Goal: Transaction & Acquisition: Purchase product/service

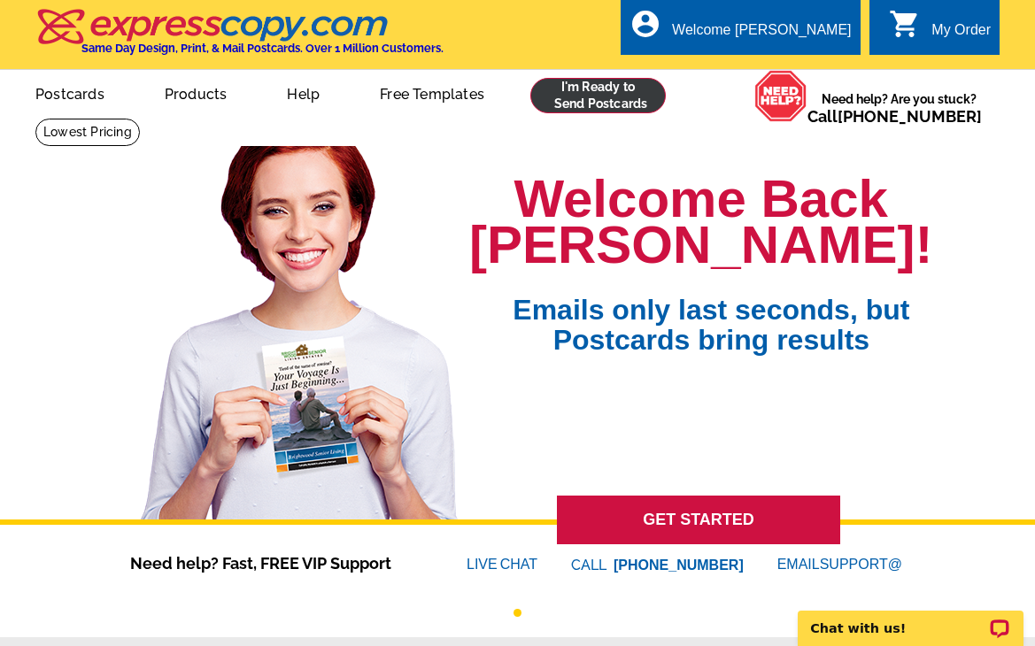
click at [638, 112] on link at bounding box center [597, 95] width 135 height 35
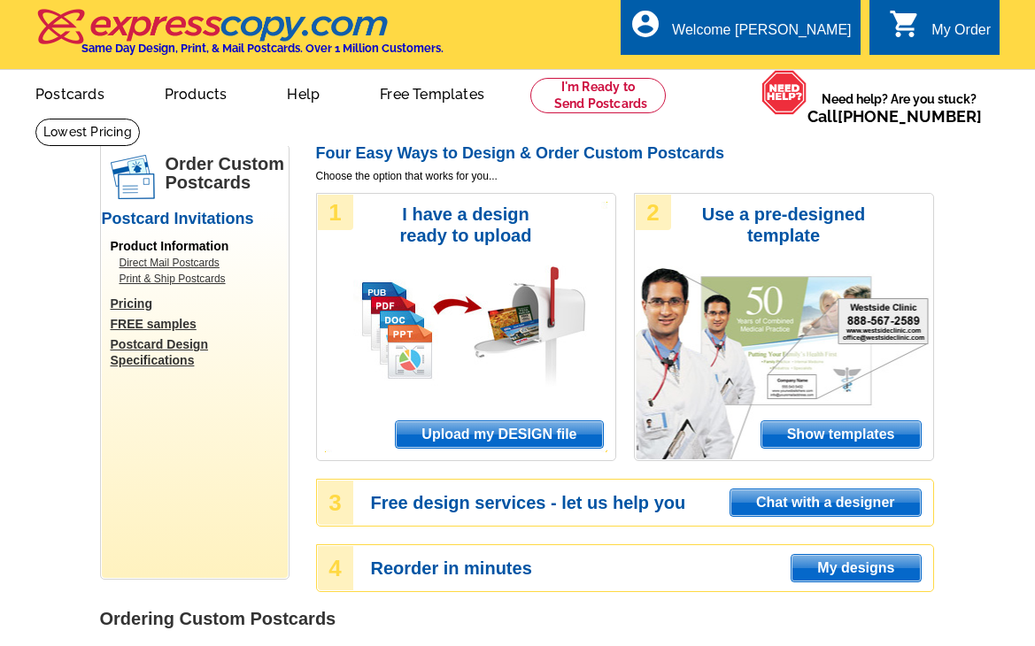
click at [548, 433] on span "Upload my DESIGN file" at bounding box center [499, 434] width 206 height 27
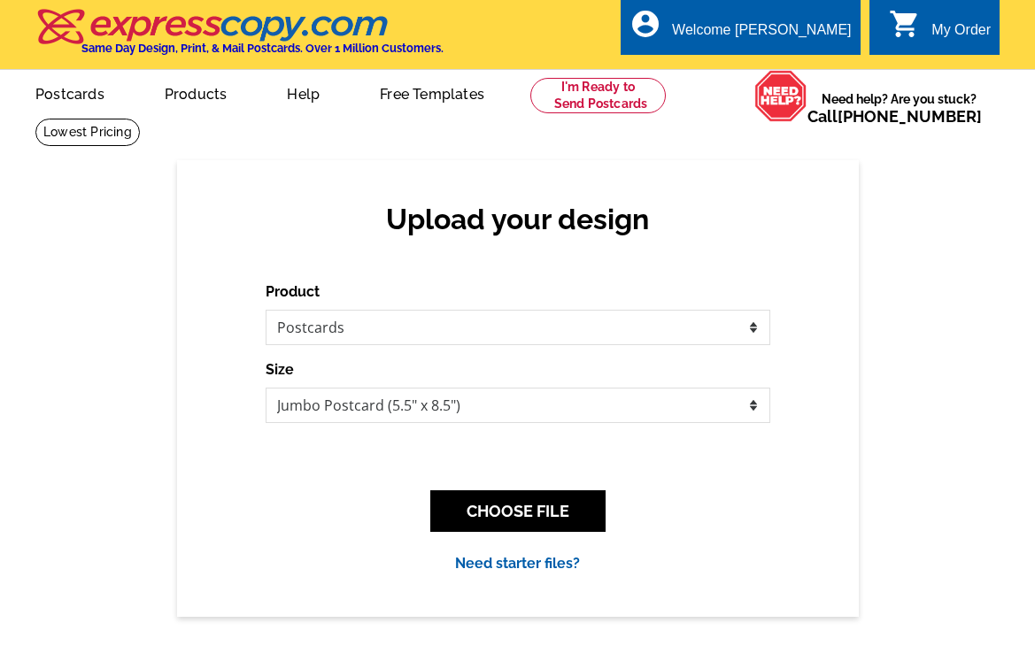
click at [298, 535] on div "CHOOSE FILE" at bounding box center [518, 511] width 504 height 70
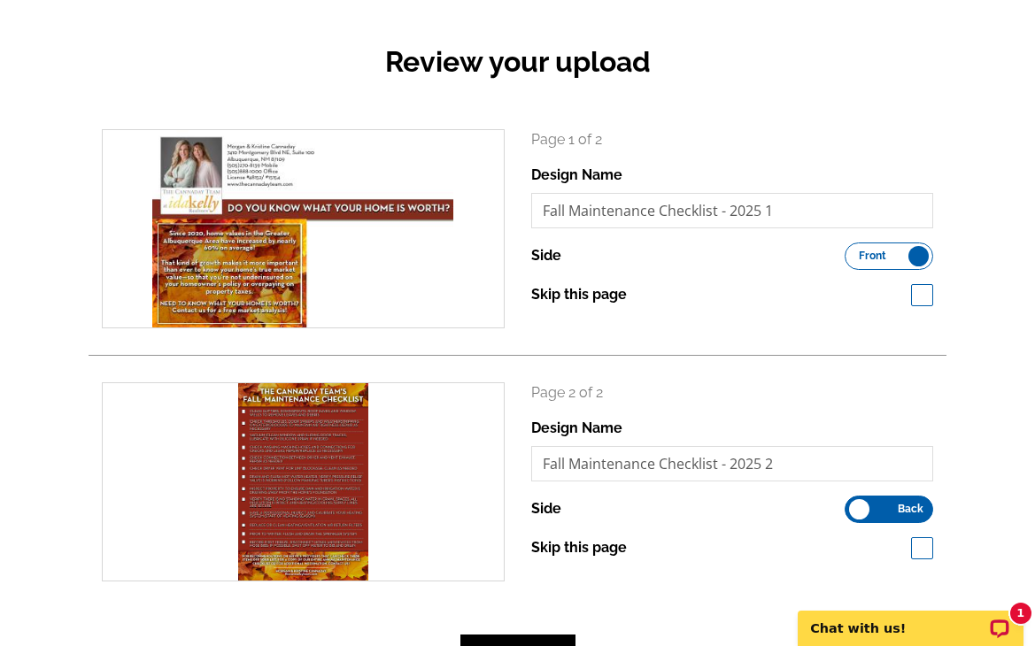
scroll to position [174, 0]
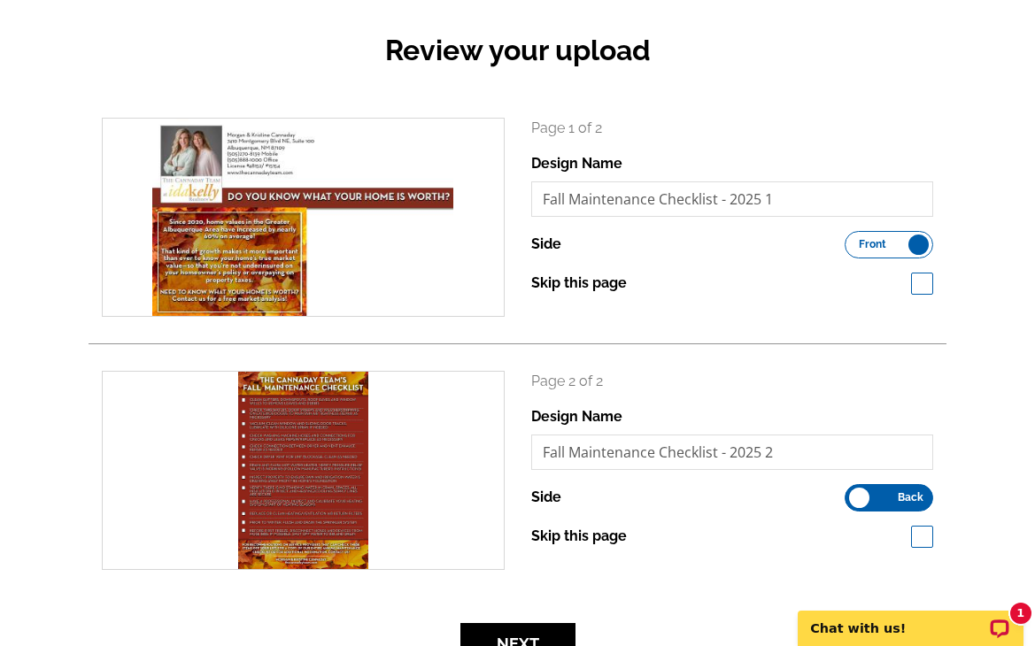
click at [918, 243] on label "Front Back" at bounding box center [888, 244] width 89 height 27
click at [853, 240] on input "Front Back" at bounding box center [853, 240] width 0 height 0
click at [859, 497] on label "Front Back" at bounding box center [888, 497] width 89 height 27
click at [853, 493] on input "Front Back" at bounding box center [853, 493] width 0 height 0
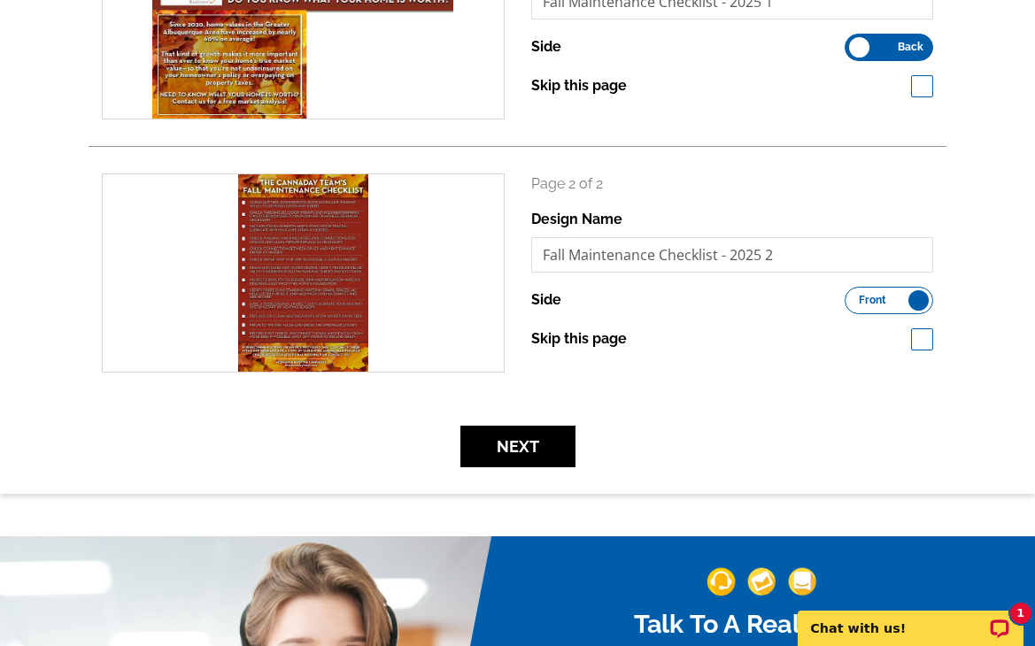
scroll to position [375, 0]
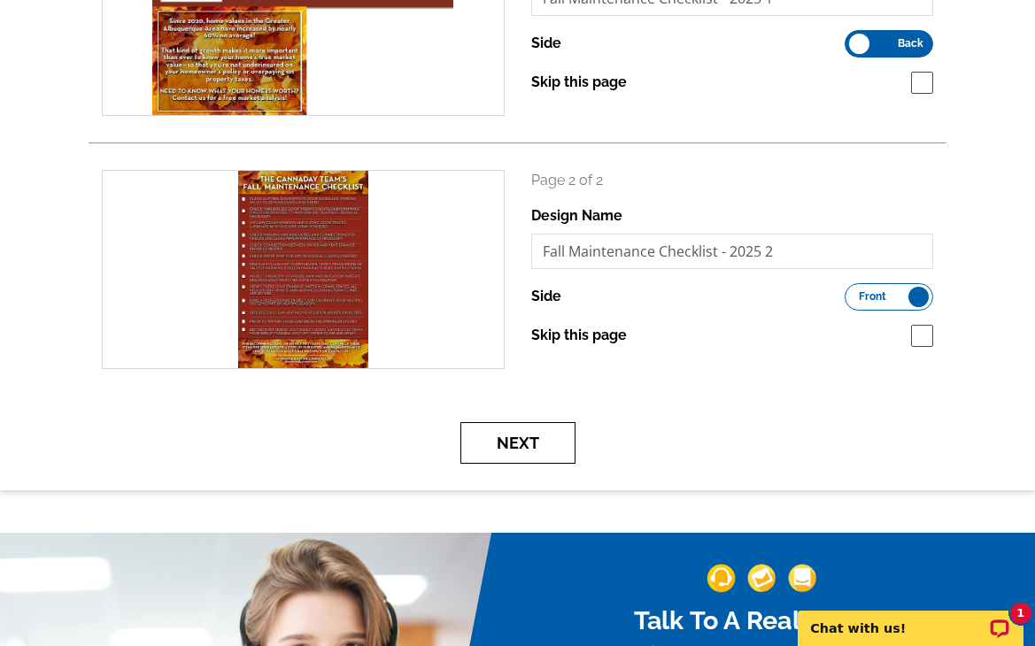
click at [559, 456] on button "Next" at bounding box center [517, 443] width 115 height 42
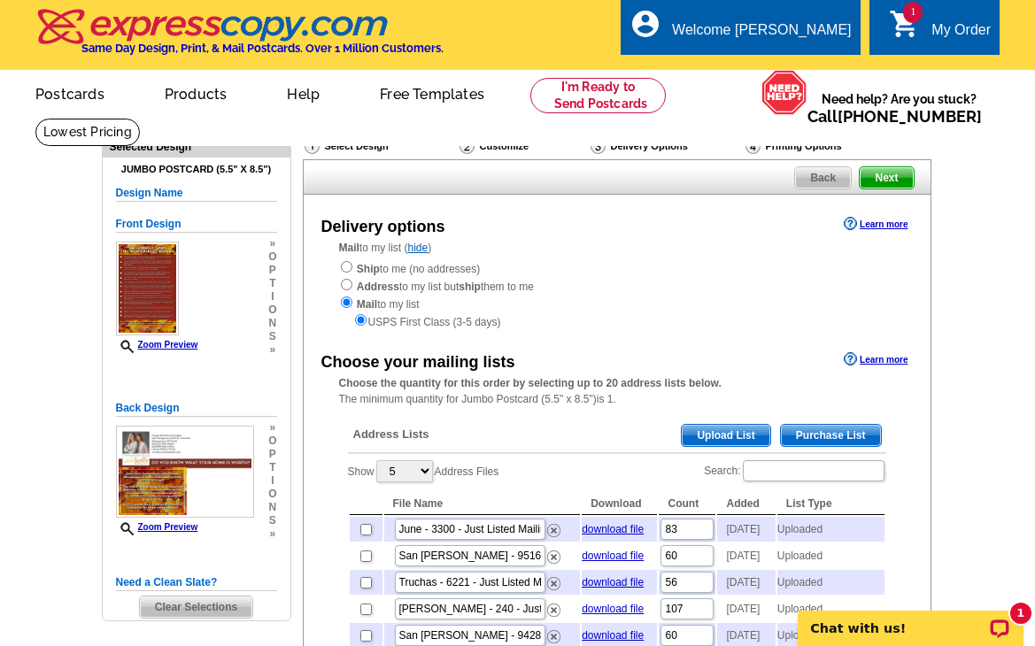
click at [716, 425] on span "Upload List" at bounding box center [725, 435] width 88 height 21
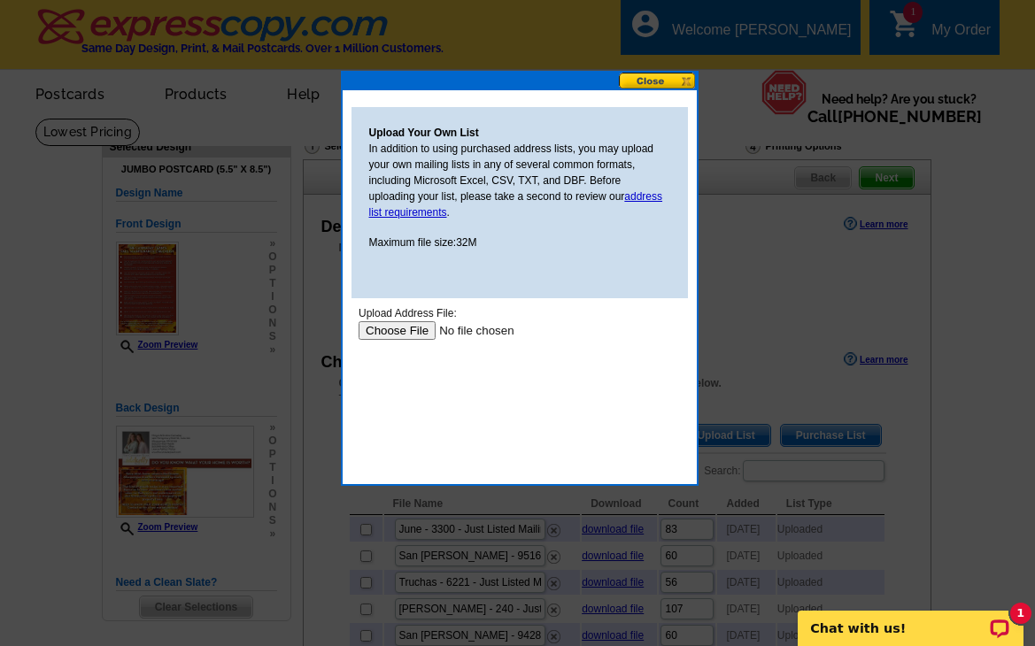
click at [393, 325] on input "file" at bounding box center [470, 330] width 224 height 19
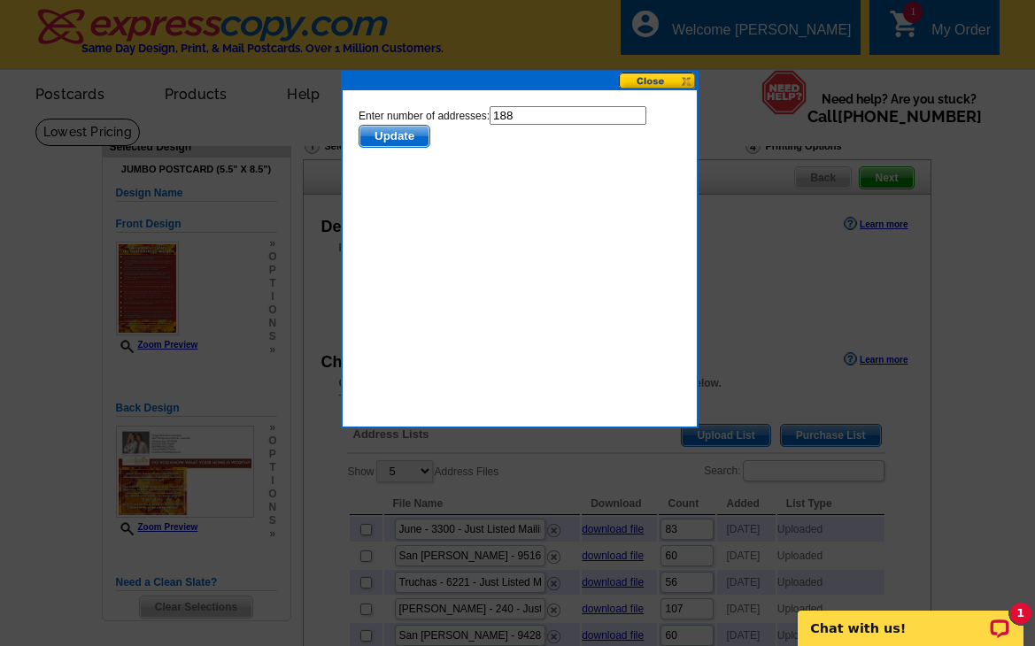
click at [524, 120] on input "188" at bounding box center [567, 115] width 157 height 19
type input "187"
click at [393, 137] on span "Update" at bounding box center [393, 136] width 70 height 21
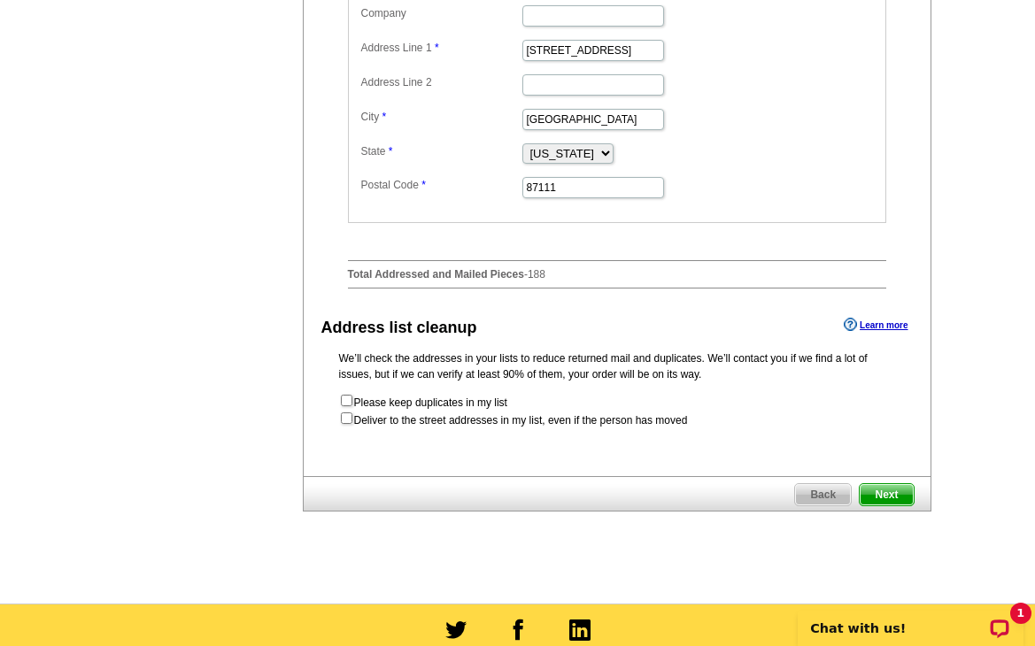
scroll to position [785, 0]
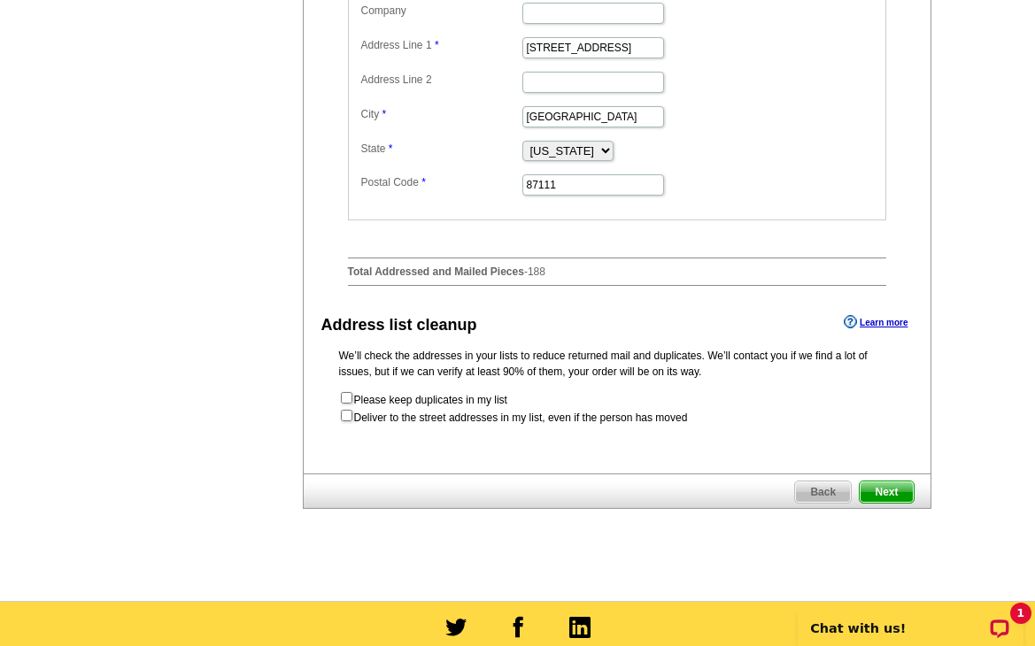
click at [865, 503] on span "Next" at bounding box center [885, 491] width 53 height 21
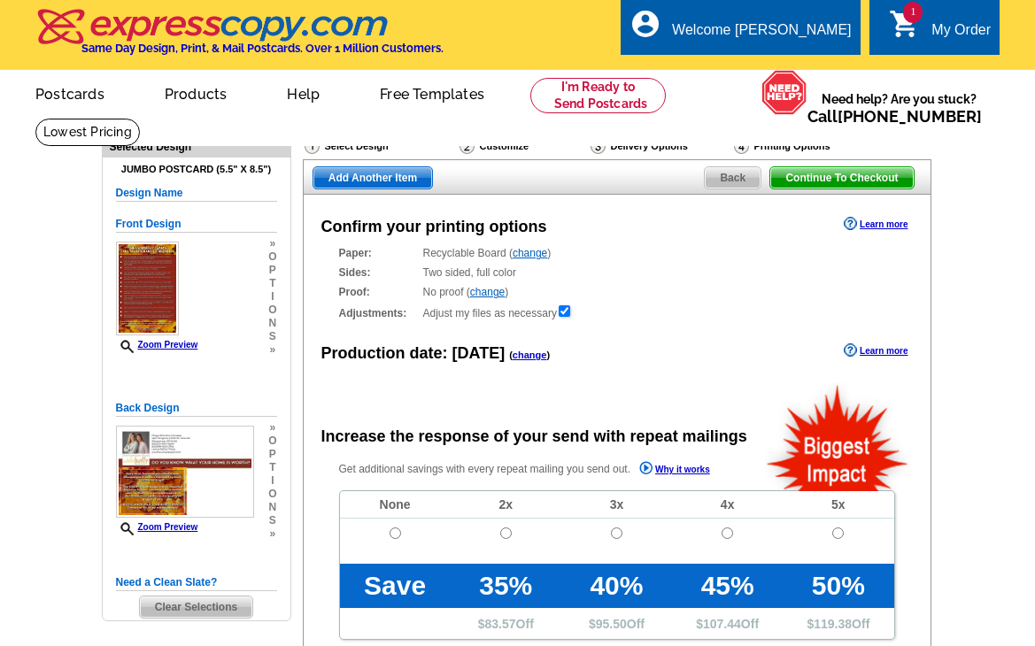
radio input "false"
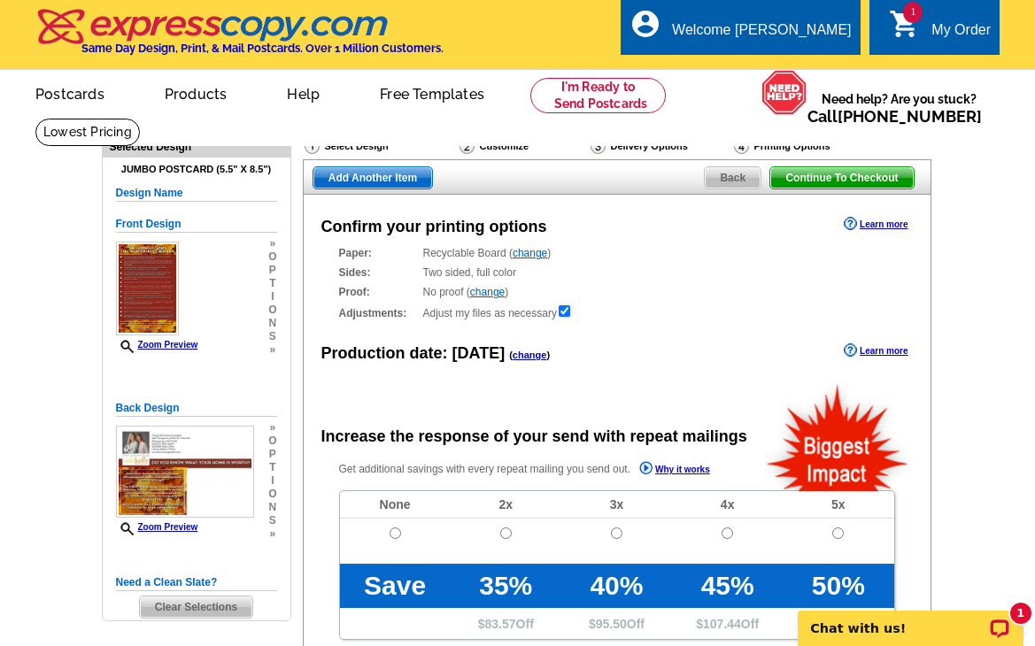
click at [391, 532] on input "radio" at bounding box center [395, 533] width 12 height 12
radio input "true"
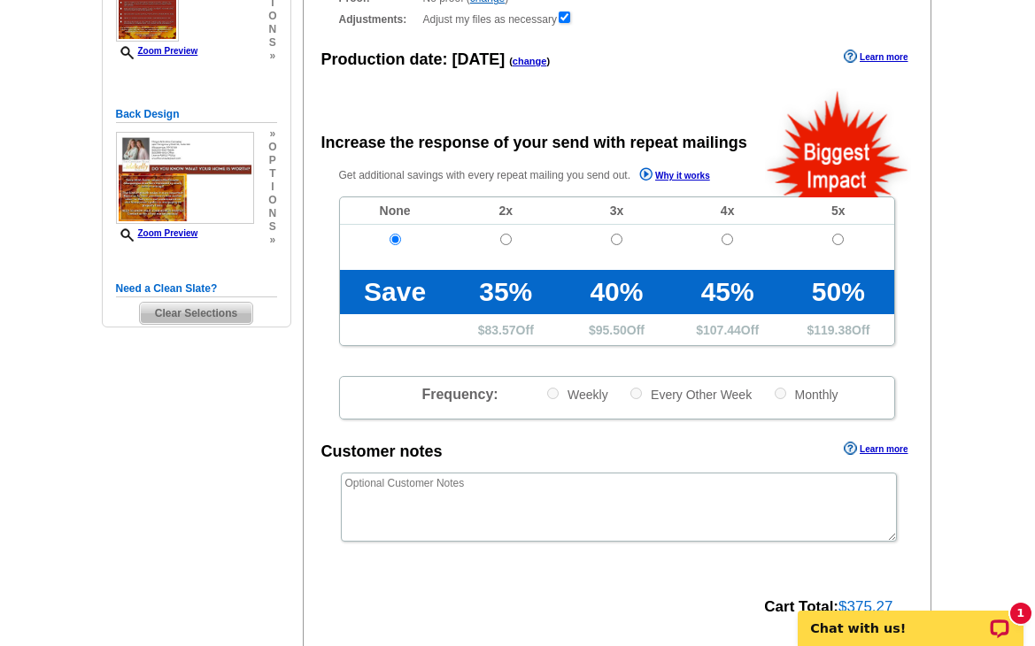
scroll to position [446, 0]
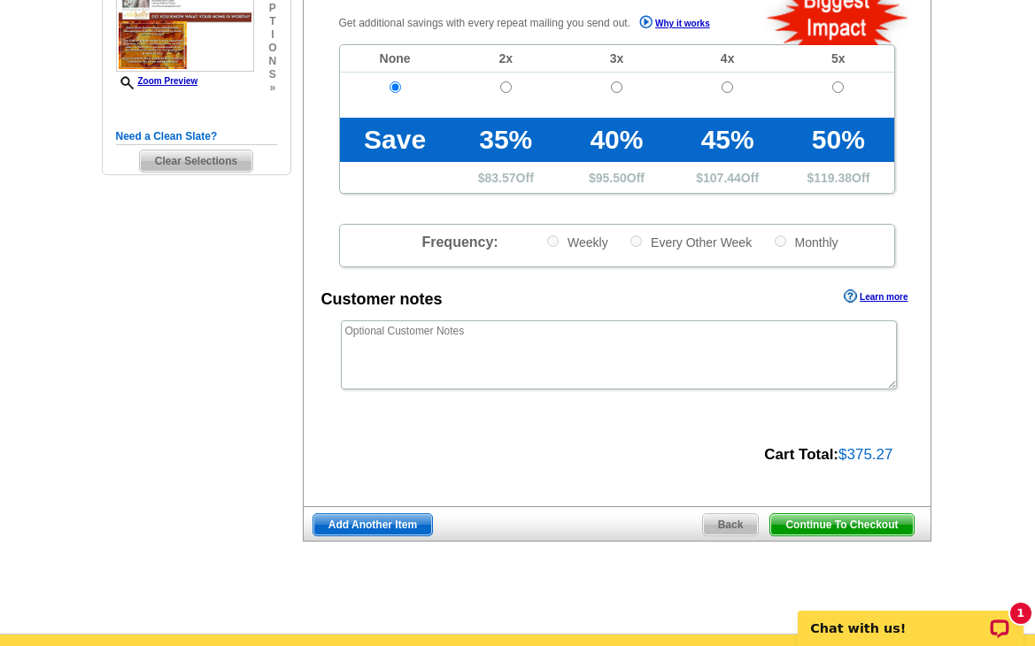
click at [412, 517] on span "Add Another Item" at bounding box center [372, 524] width 119 height 21
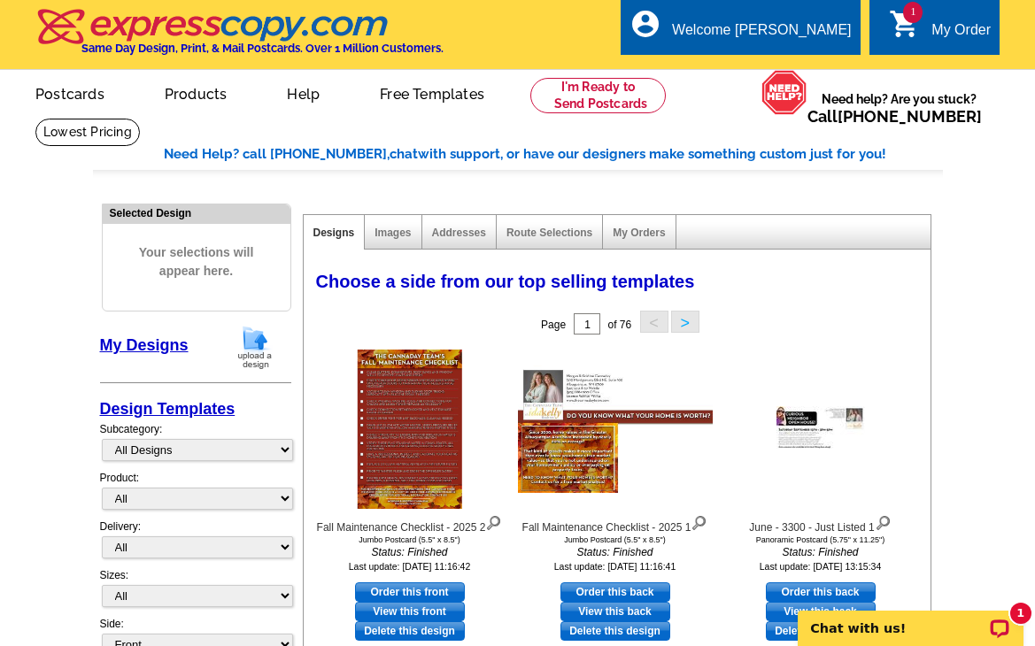
click at [242, 361] on img at bounding box center [255, 347] width 46 height 45
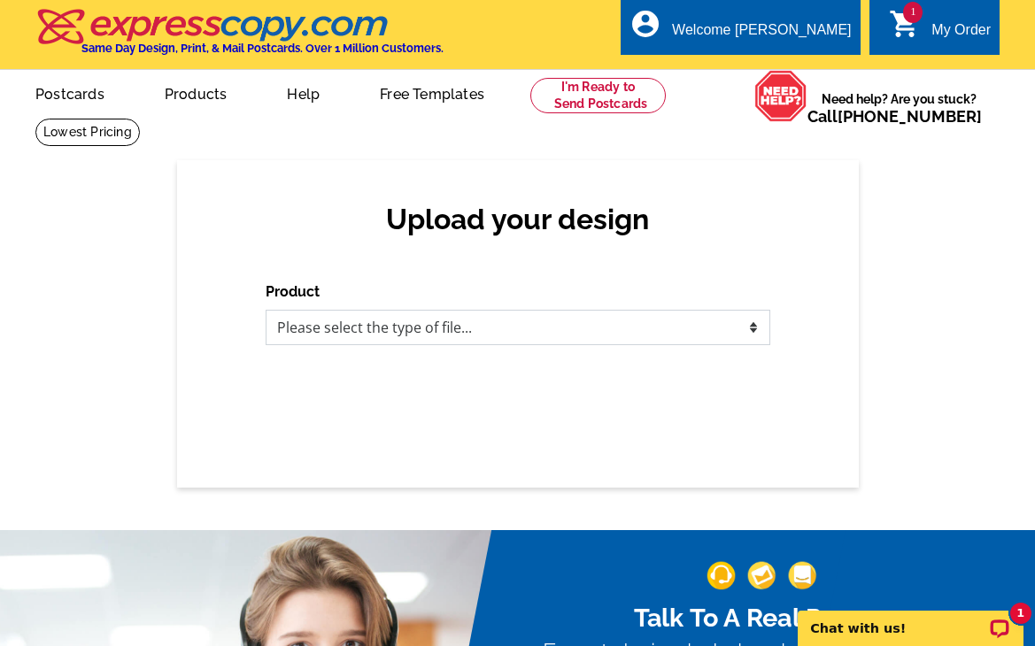
select select "1"
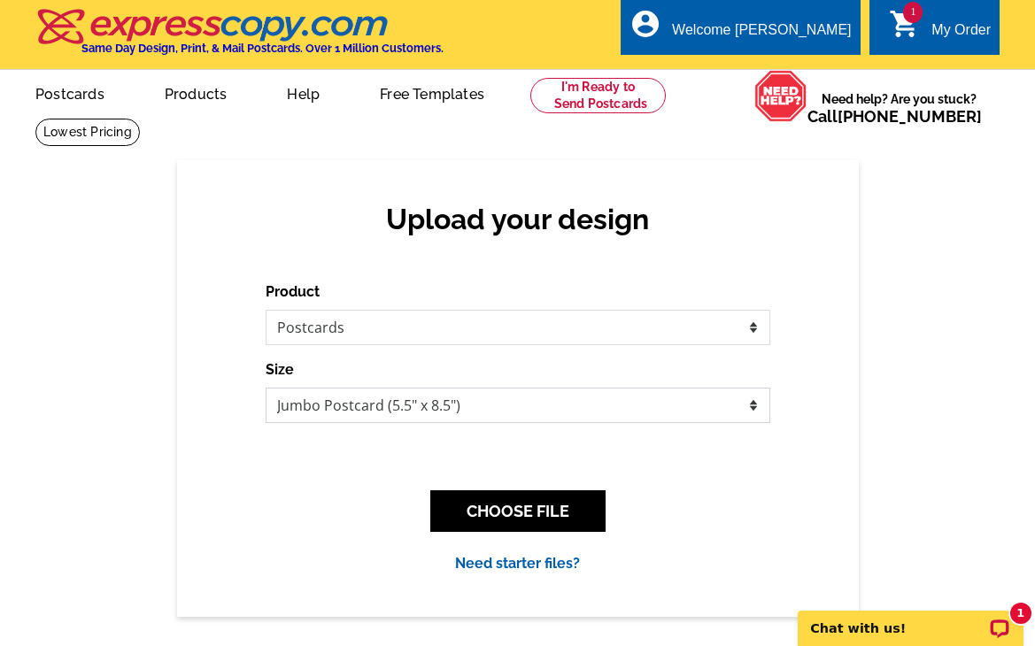
select select "3"
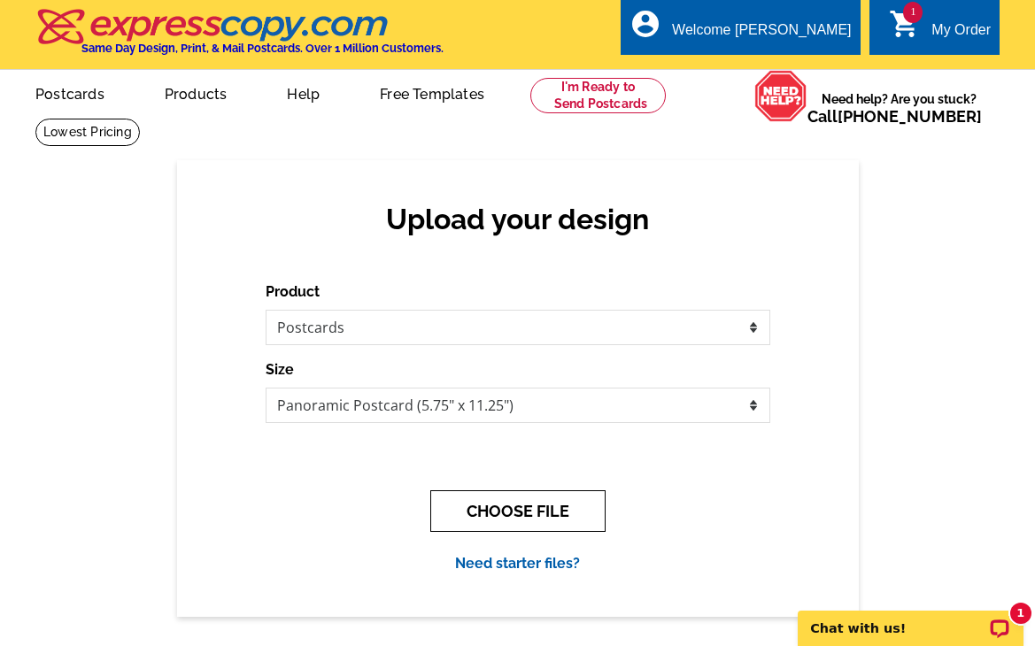
click at [463, 519] on button "CHOOSE FILE" at bounding box center [517, 511] width 175 height 42
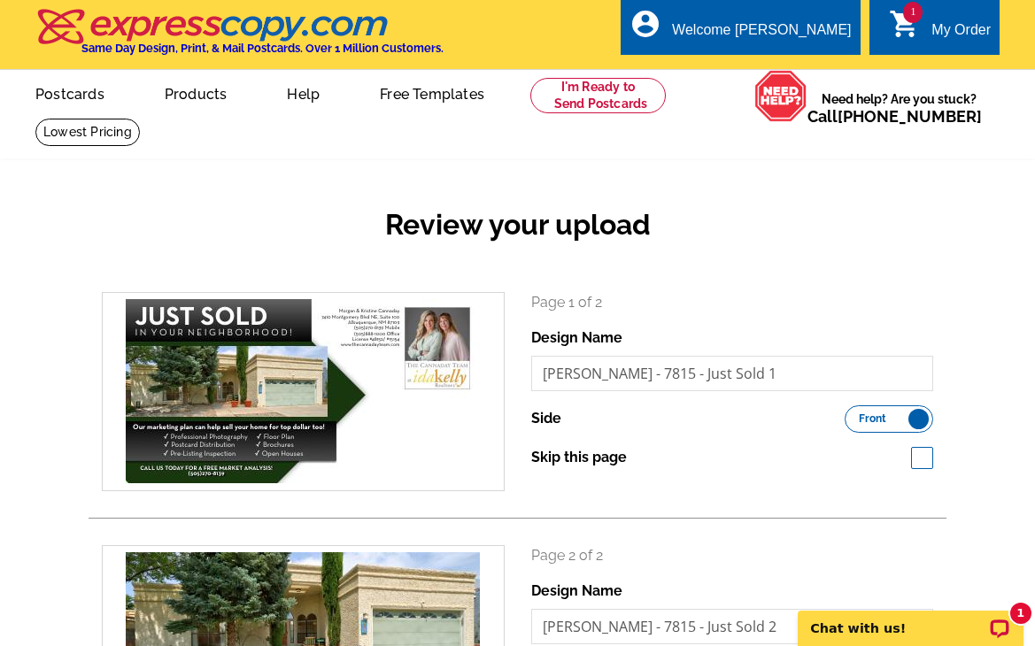
click at [913, 412] on label "Front Back" at bounding box center [888, 418] width 89 height 27
click at [853, 414] on input "Front Back" at bounding box center [853, 414] width 0 height 0
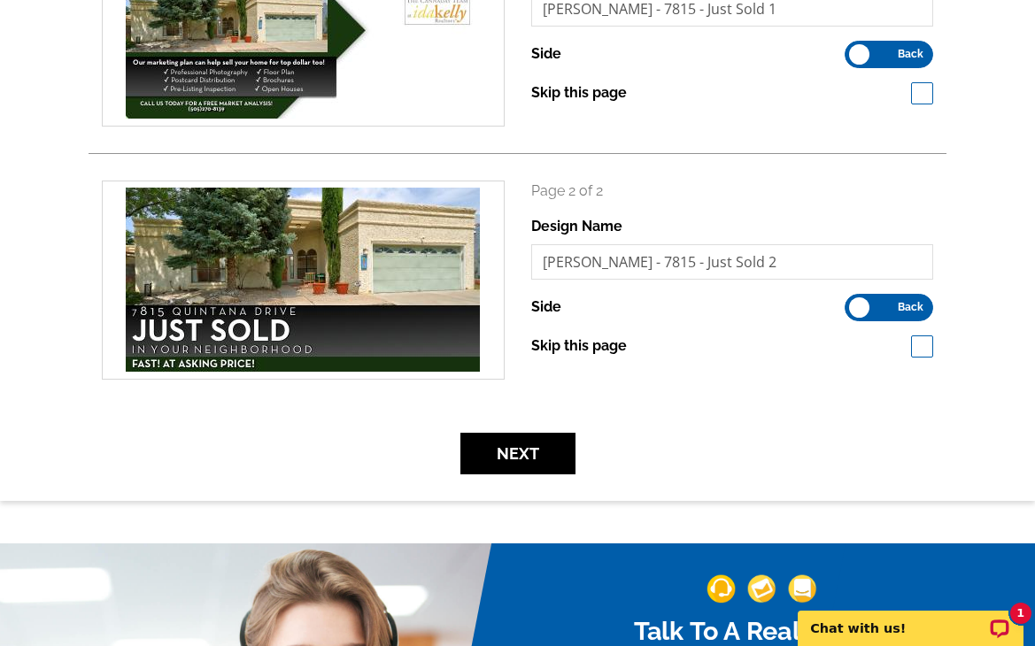
scroll to position [485, 0]
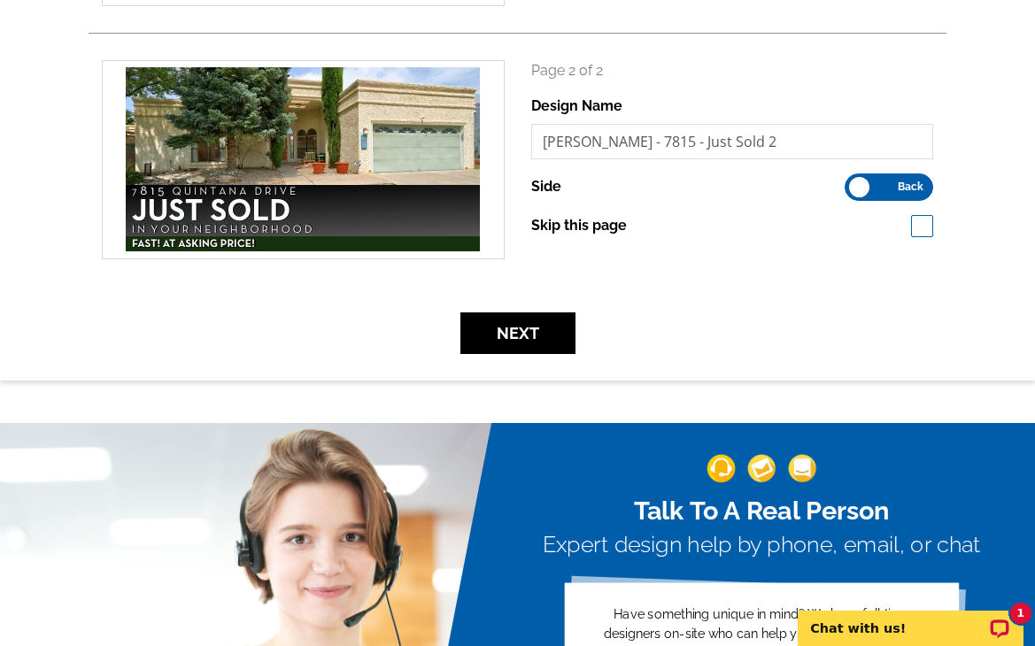
click at [861, 178] on label "Front Back" at bounding box center [888, 186] width 89 height 27
click at [853, 182] on input "Front Back" at bounding box center [853, 182] width 0 height 0
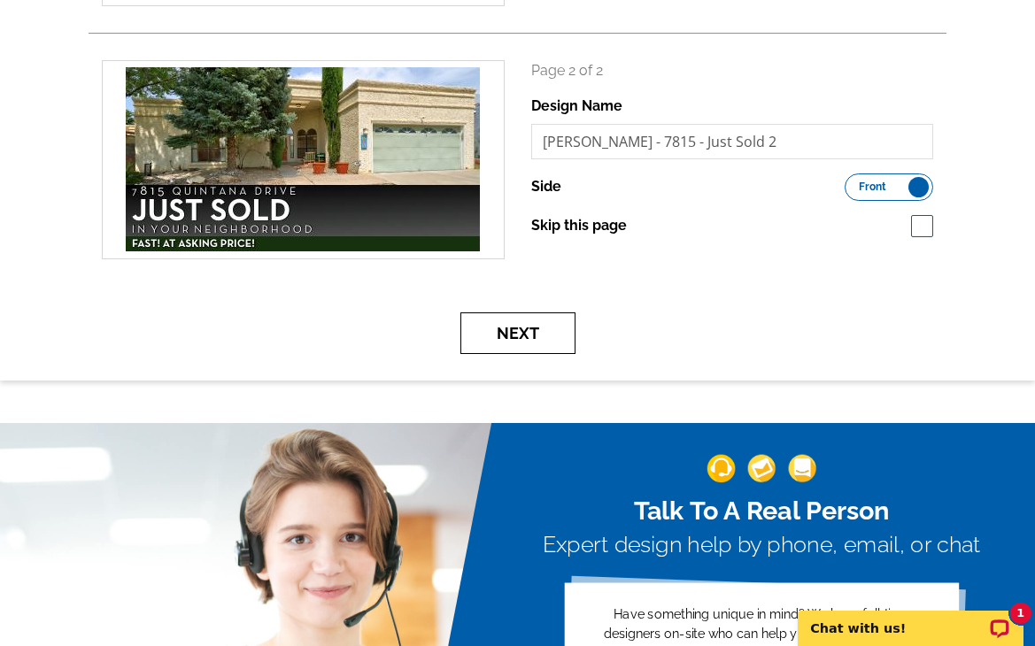
click at [557, 324] on button "Next" at bounding box center [517, 333] width 115 height 42
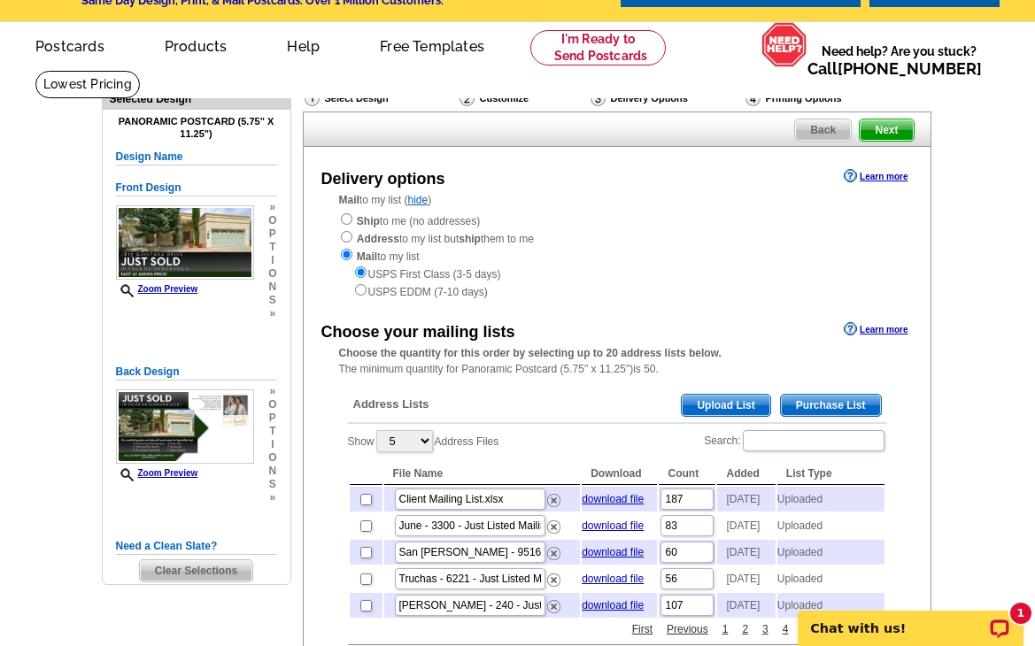
click at [716, 395] on span "Upload List" at bounding box center [725, 405] width 88 height 21
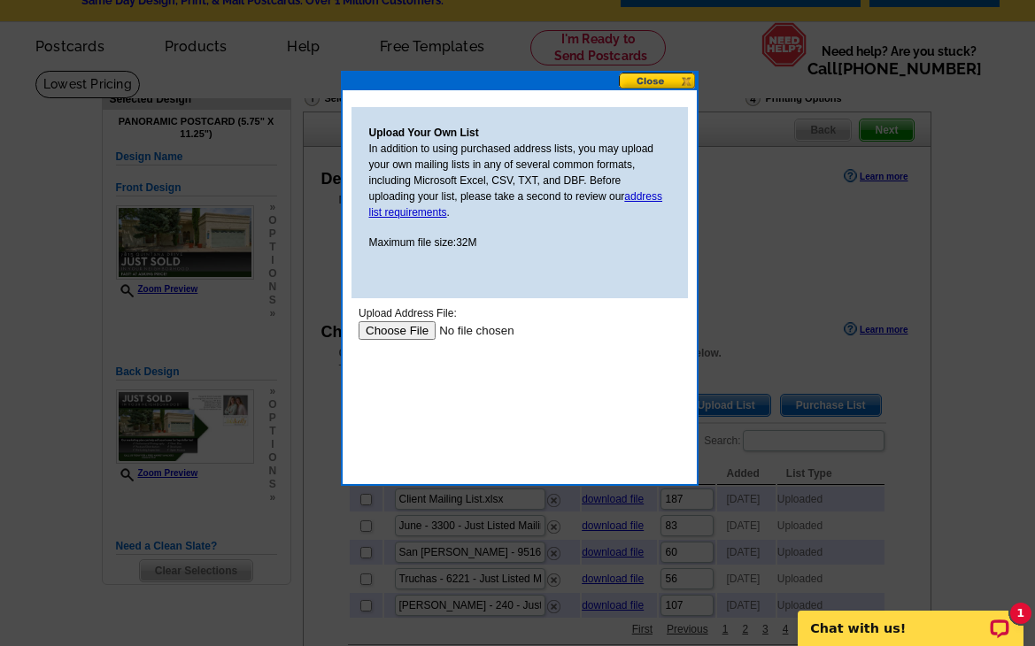
click at [398, 326] on input "file" at bounding box center [470, 330] width 224 height 19
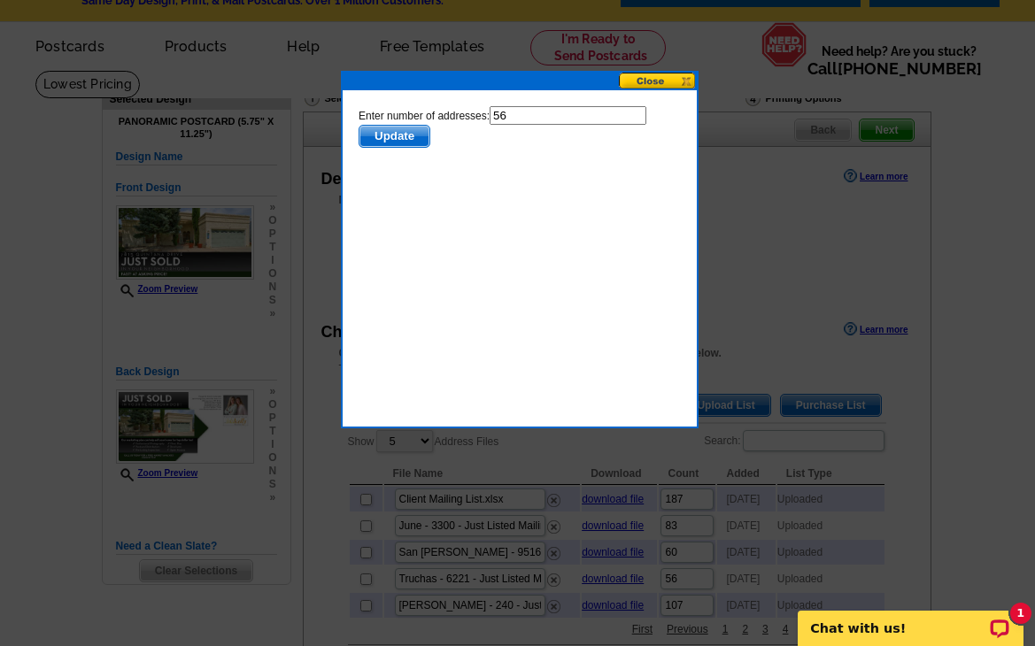
click at [539, 112] on input "56" at bounding box center [567, 115] width 157 height 19
type input "55"
click at [546, 223] on body "Enter number of addresses: 55 Update" at bounding box center [519, 185] width 322 height 159
click at [388, 135] on span "Update" at bounding box center [393, 136] width 70 height 21
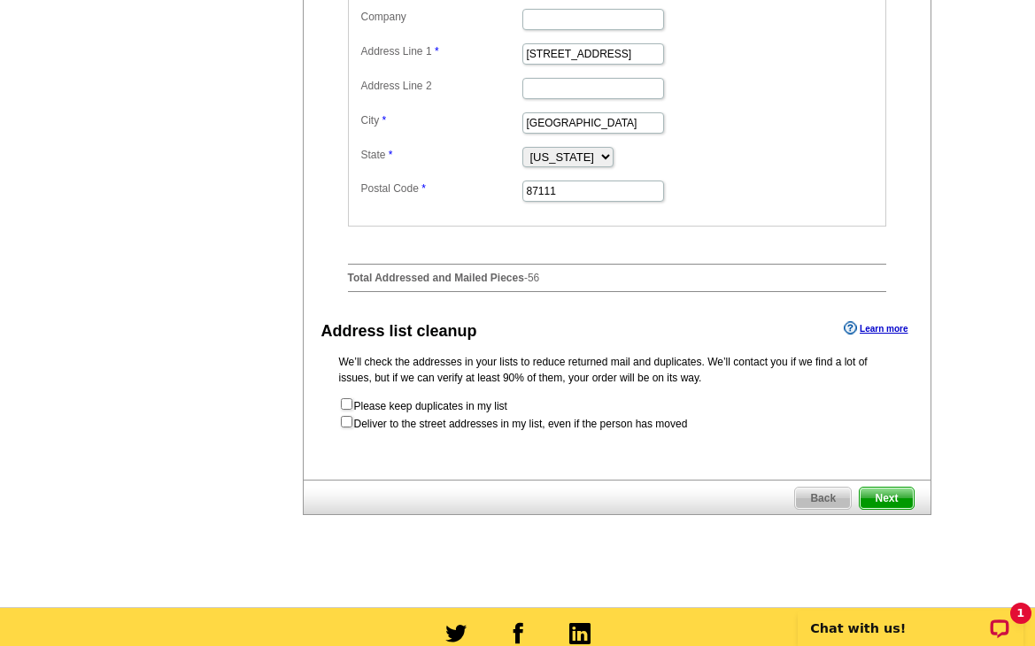
scroll to position [840, 0]
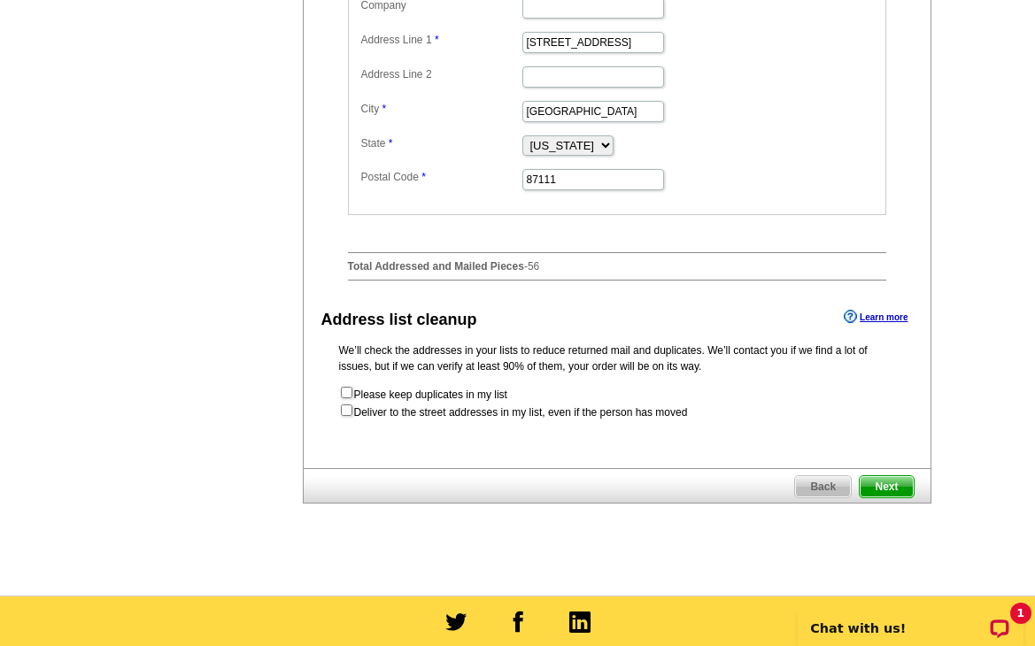
click at [882, 497] on span "Next" at bounding box center [885, 486] width 53 height 21
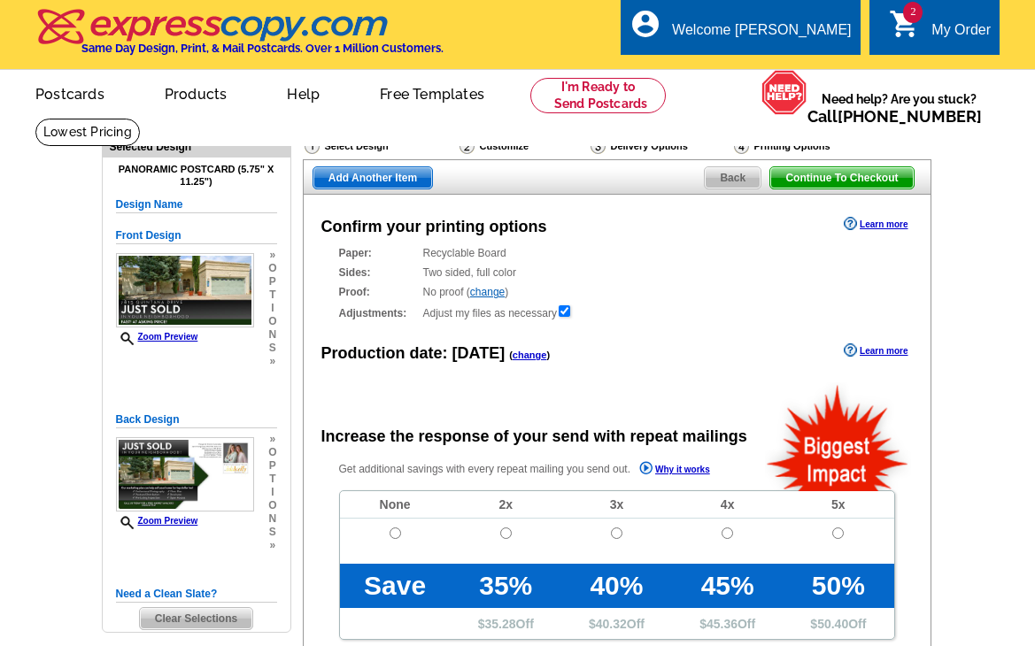
radio input "false"
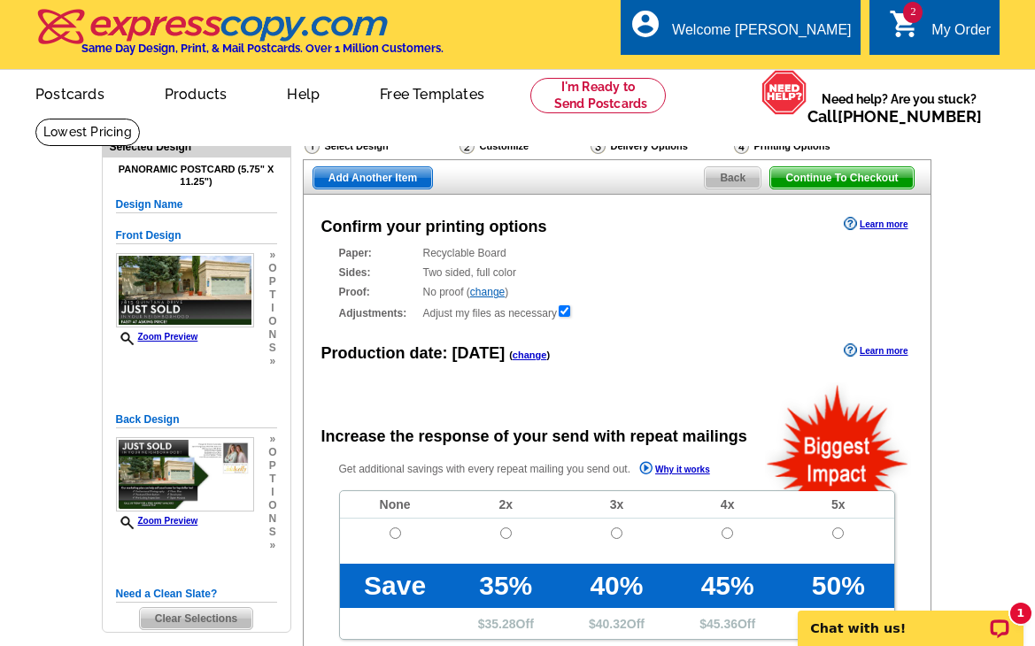
click at [397, 534] on input "radio" at bounding box center [395, 533] width 12 height 12
radio input "true"
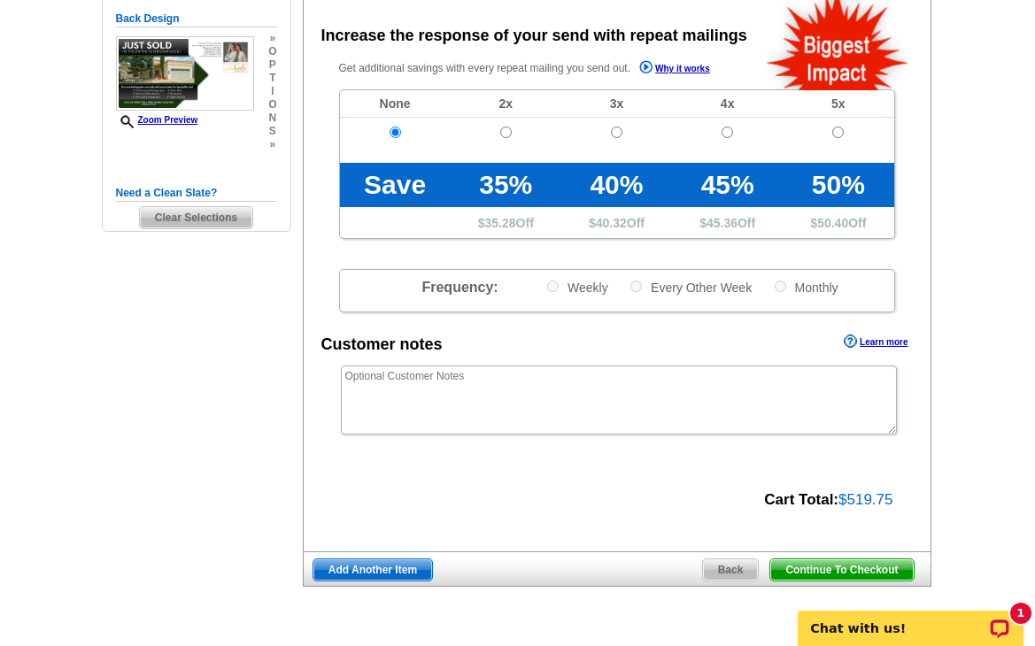
scroll to position [407, 0]
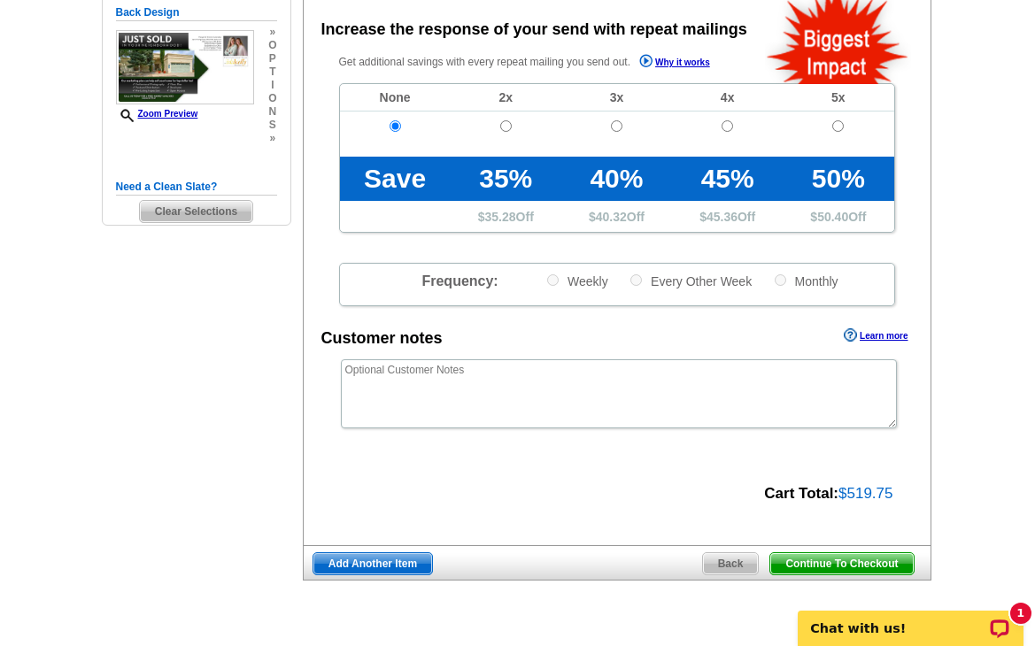
click at [815, 565] on span "Continue To Checkout" at bounding box center [841, 563] width 142 height 21
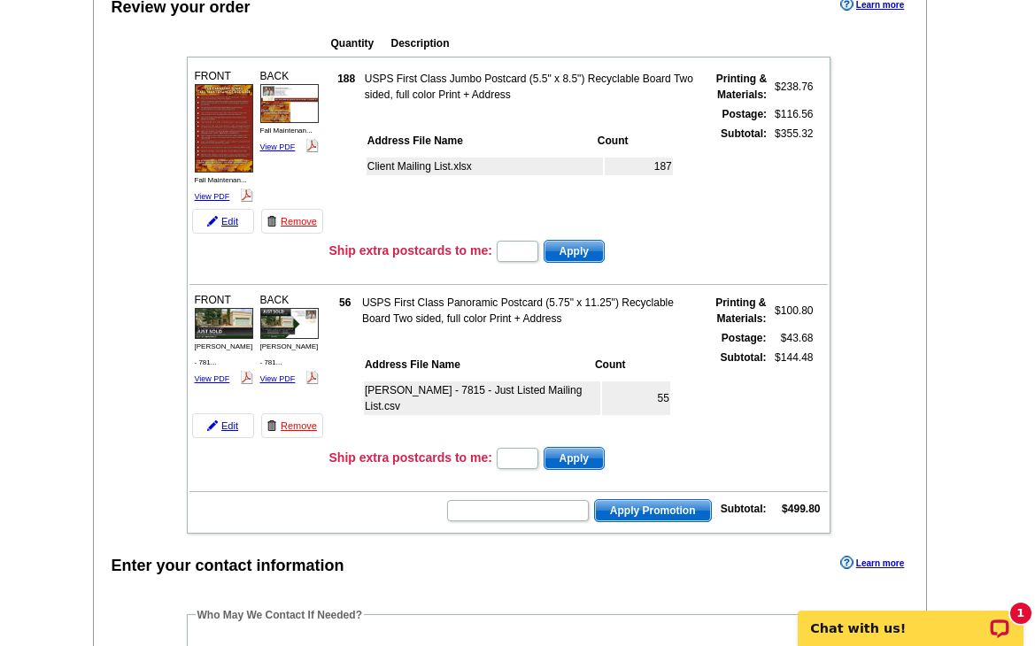
scroll to position [196, 0]
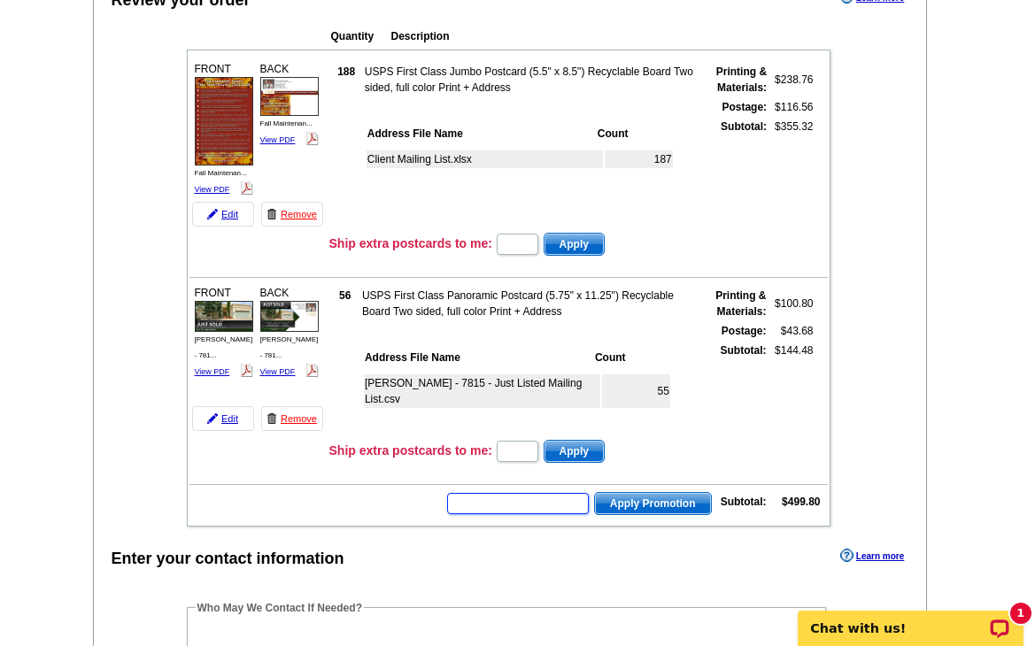
click at [514, 499] on input "text" at bounding box center [518, 503] width 142 height 21
type input "E3025"
click at [648, 499] on span "Apply Promotion" at bounding box center [653, 503] width 116 height 21
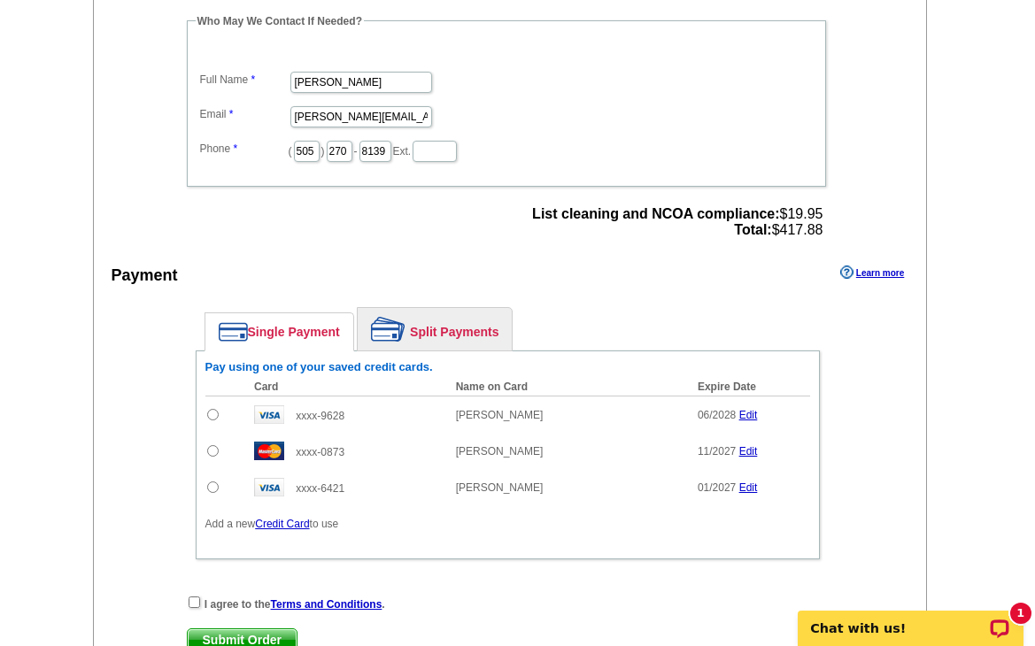
scroll to position [840, 0]
click at [207, 451] on input "radio" at bounding box center [213, 450] width 12 height 12
radio input "true"
click at [196, 598] on input "checkbox" at bounding box center [195, 602] width 12 height 12
checkbox input "true"
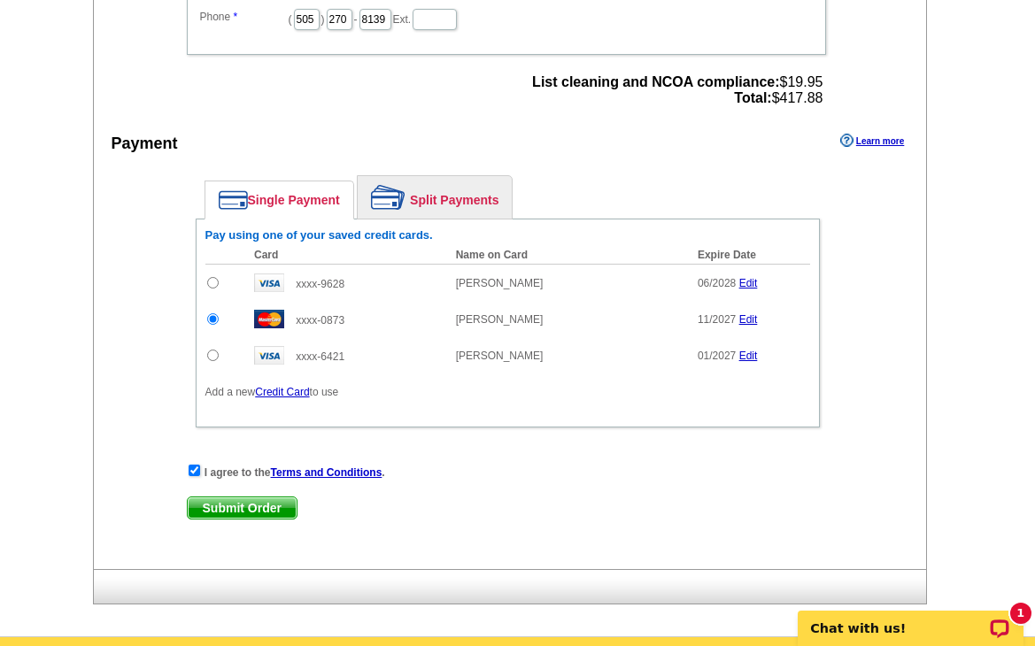
scroll to position [973, 0]
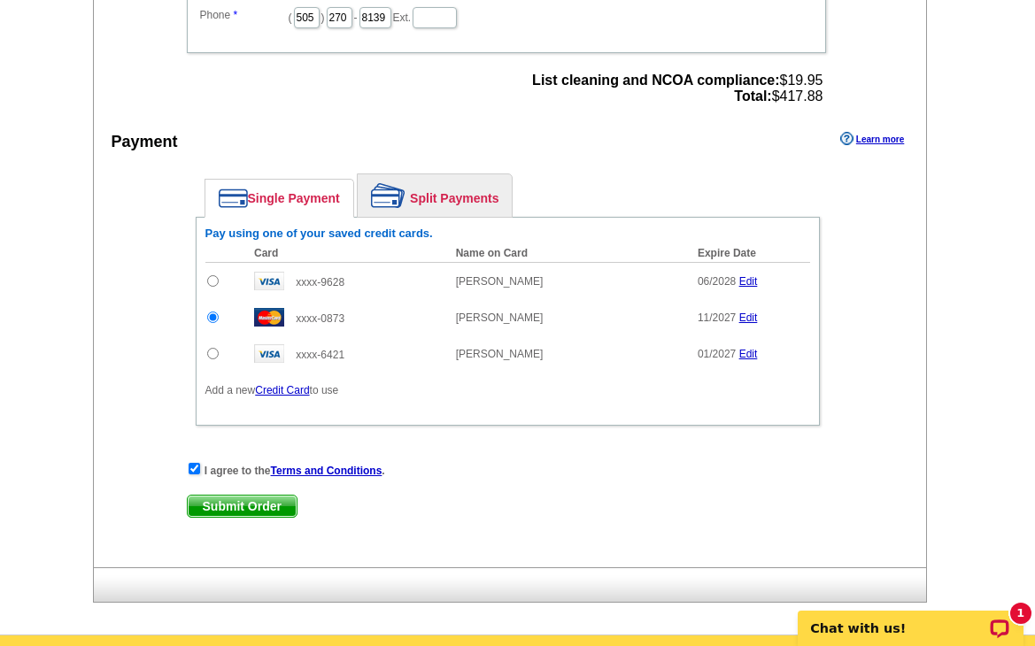
click at [261, 504] on span "Submit Order" at bounding box center [242, 506] width 109 height 21
